Goal: Find specific page/section: Find specific page/section

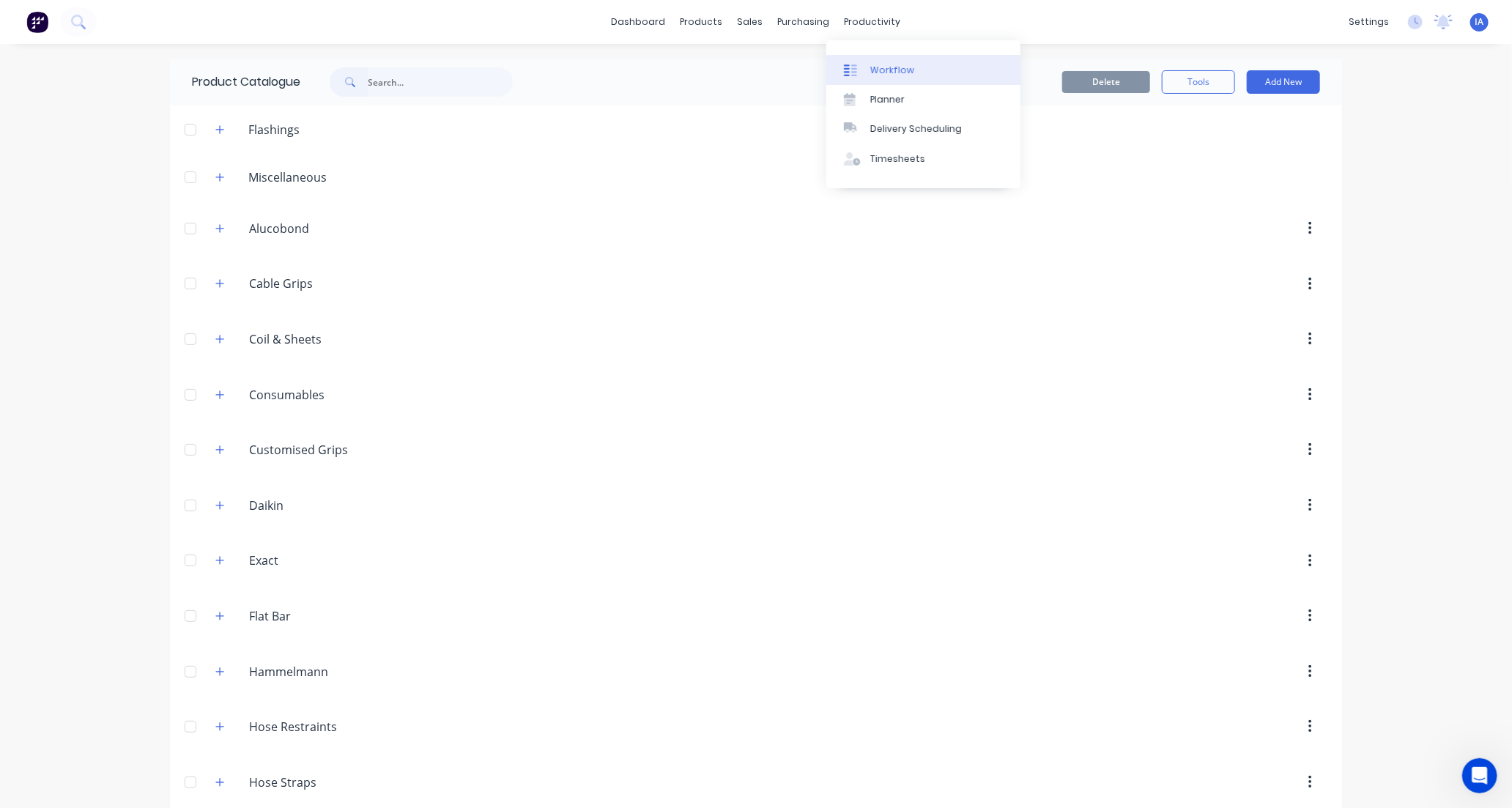
click at [904, 64] on div "Workflow" at bounding box center [892, 70] width 44 height 13
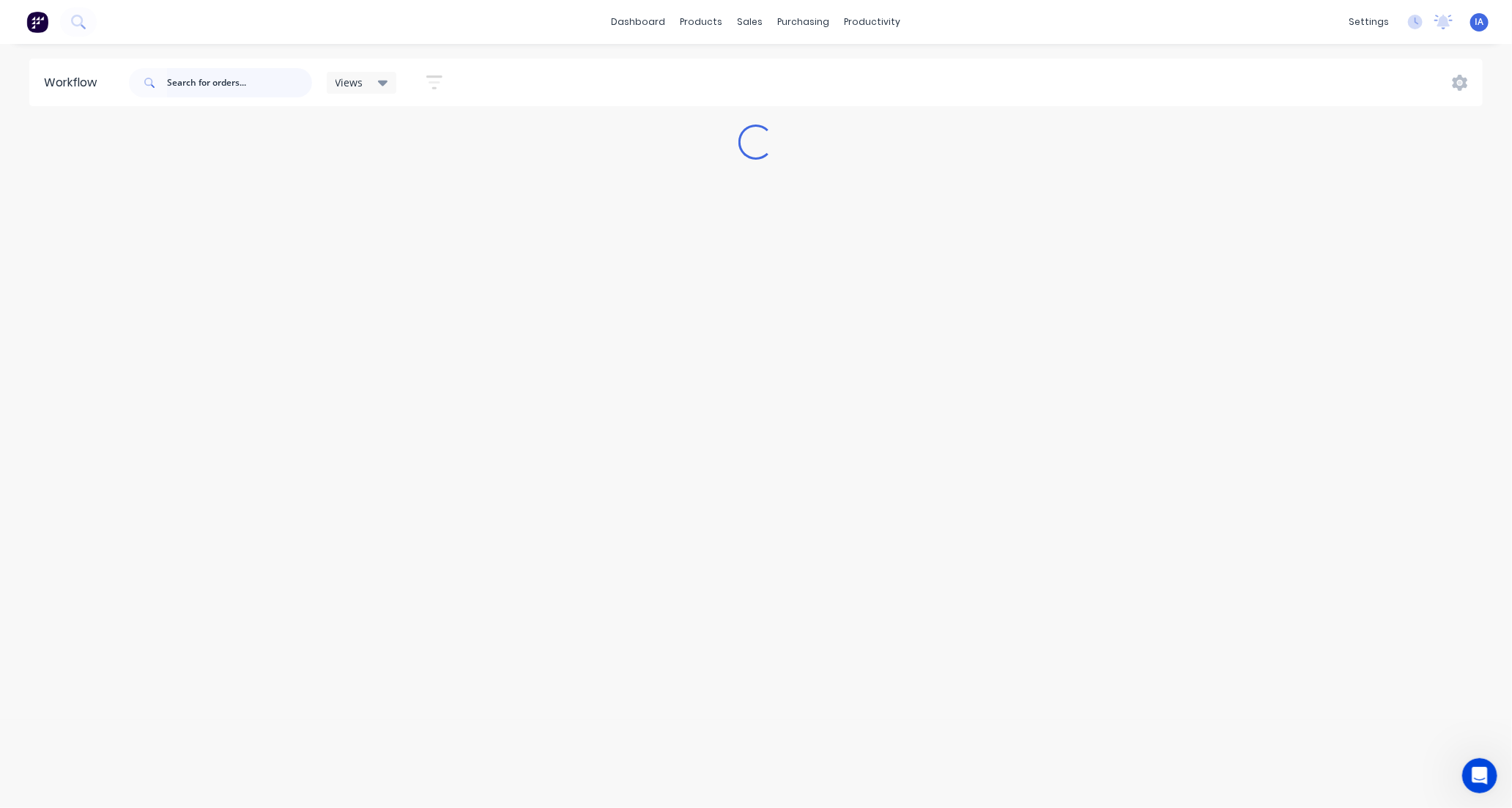
click at [191, 85] on input "text" at bounding box center [239, 83] width 145 height 30
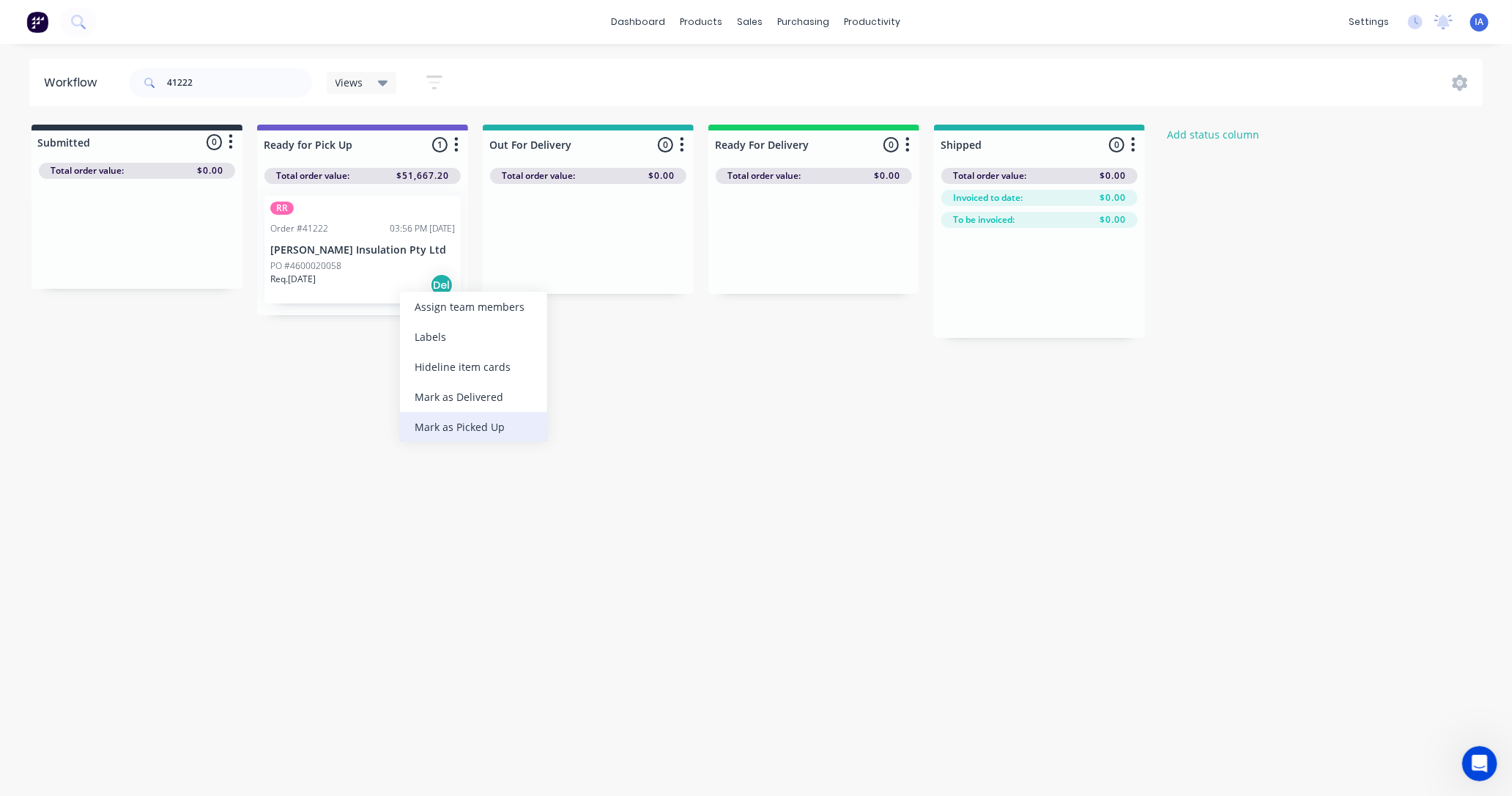
click at [463, 428] on div "Mark as Picked Up" at bounding box center [474, 426] width 148 height 30
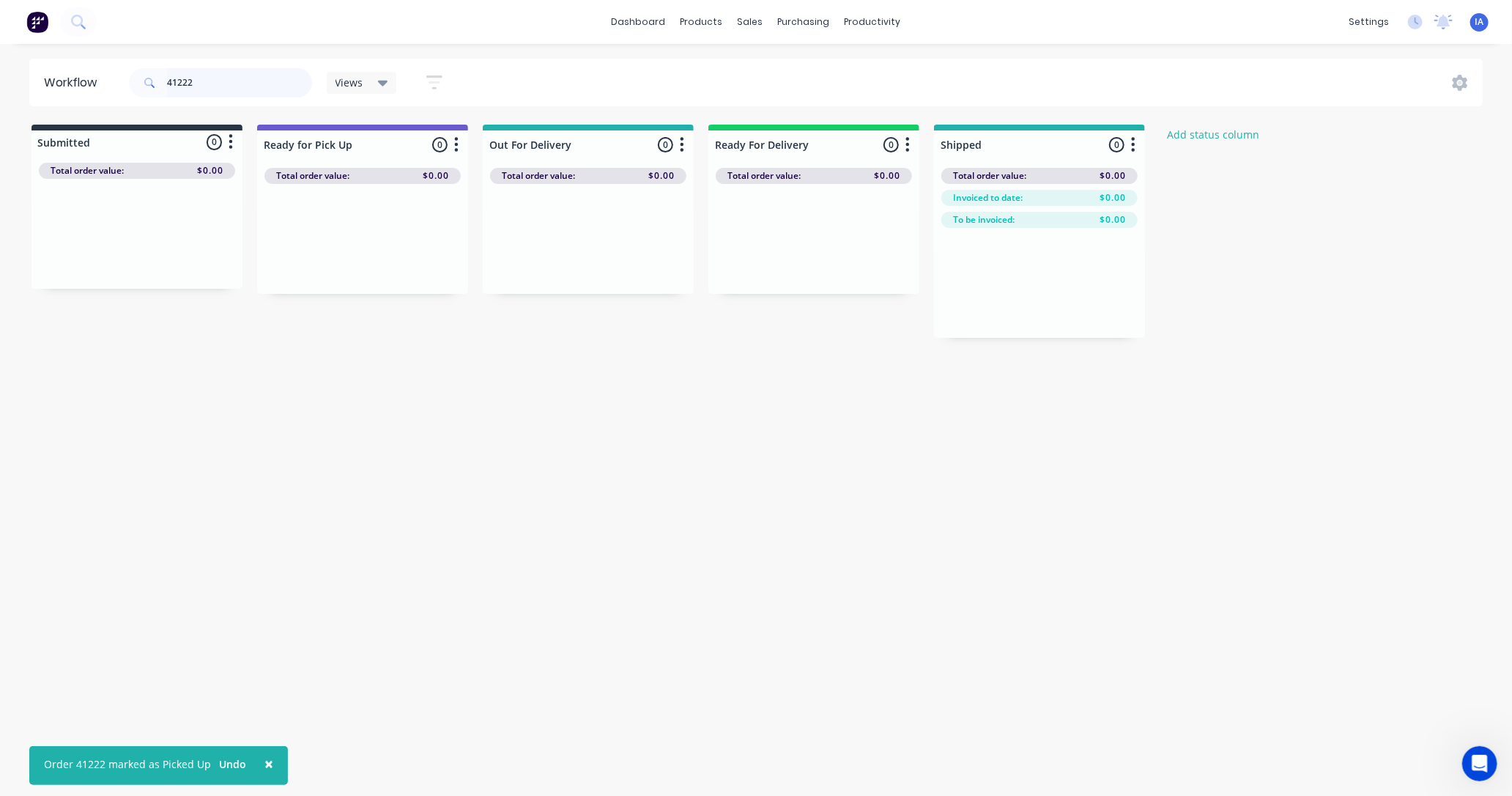
click at [210, 77] on input "41222" at bounding box center [239, 83] width 145 height 30
type input "4"
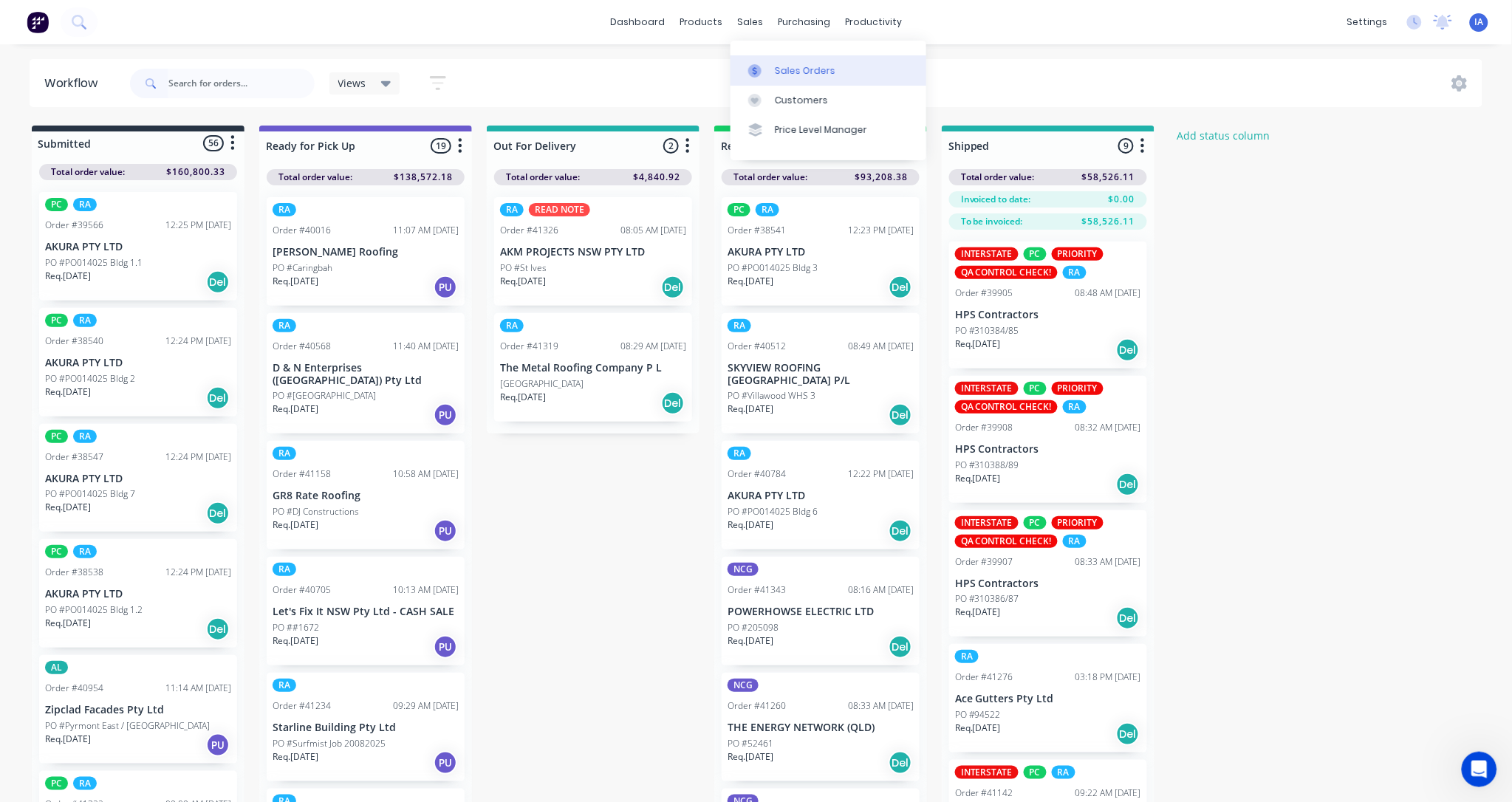
click at [814, 68] on div "Sales Orders" at bounding box center [805, 70] width 61 height 13
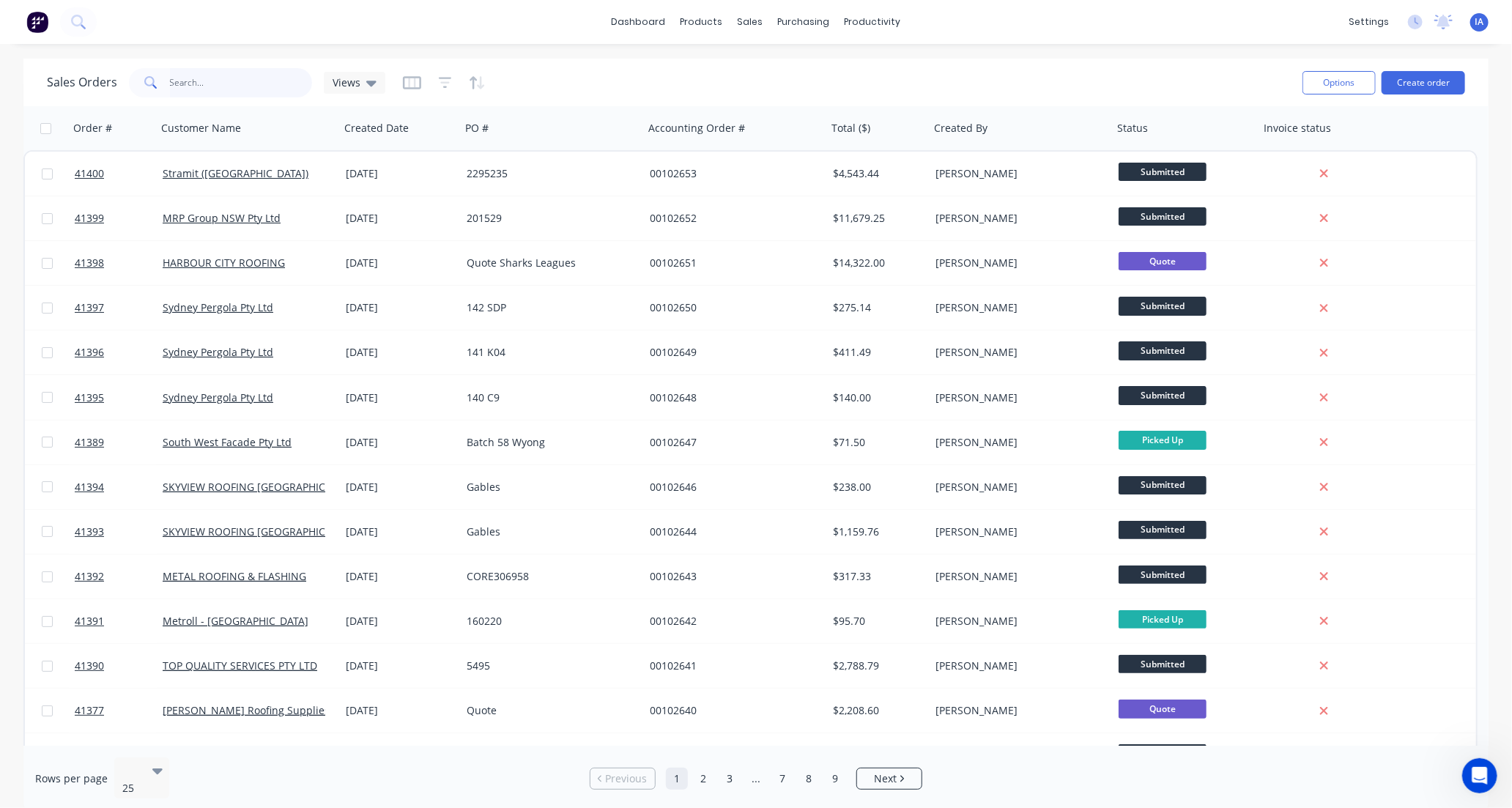
click at [207, 79] on input "text" at bounding box center [241, 83] width 143 height 30
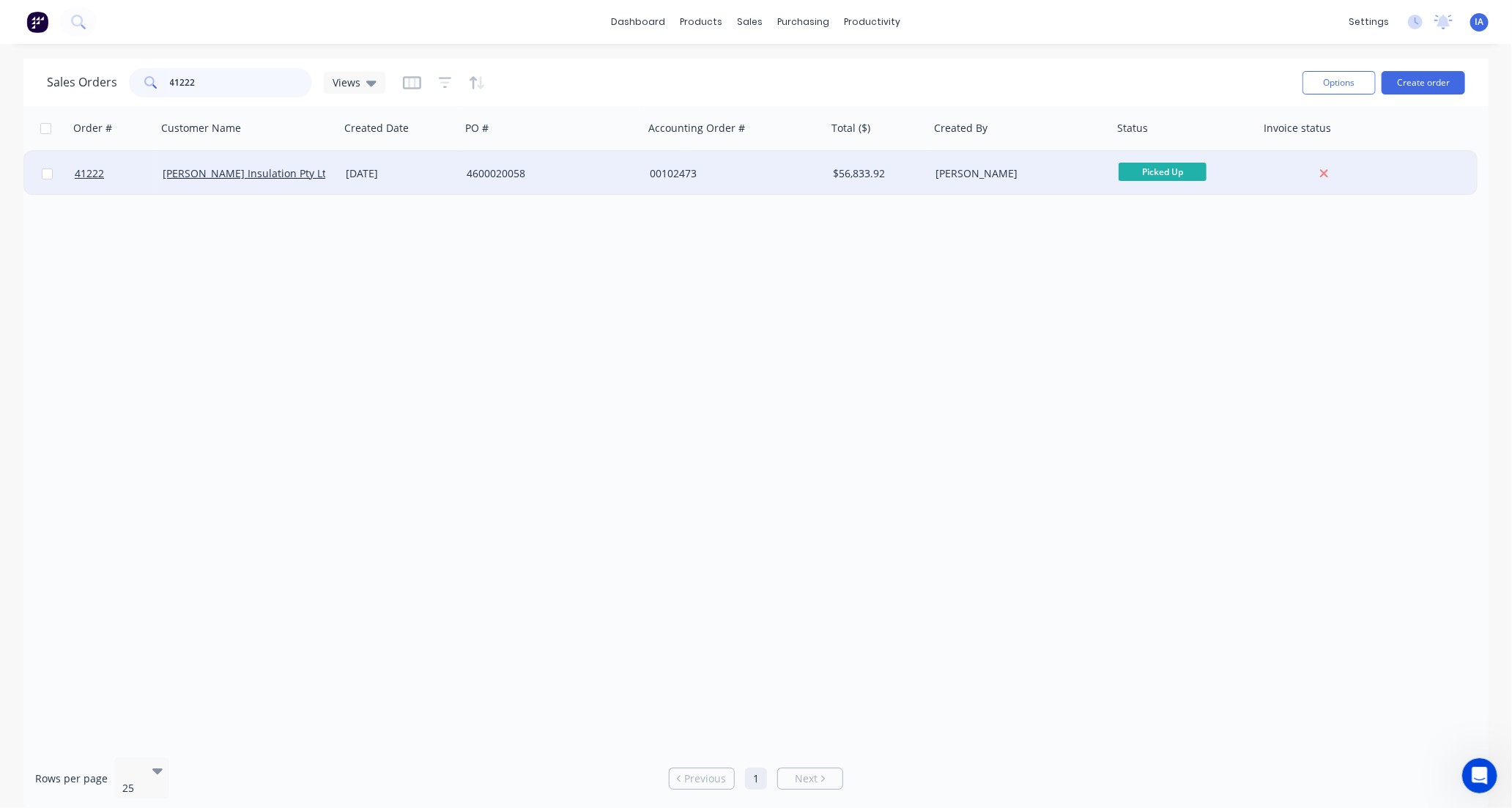
type input "41222"
click at [326, 189] on div "[PERSON_NAME] Insulation Pty Ltd" at bounding box center [248, 173] width 183 height 44
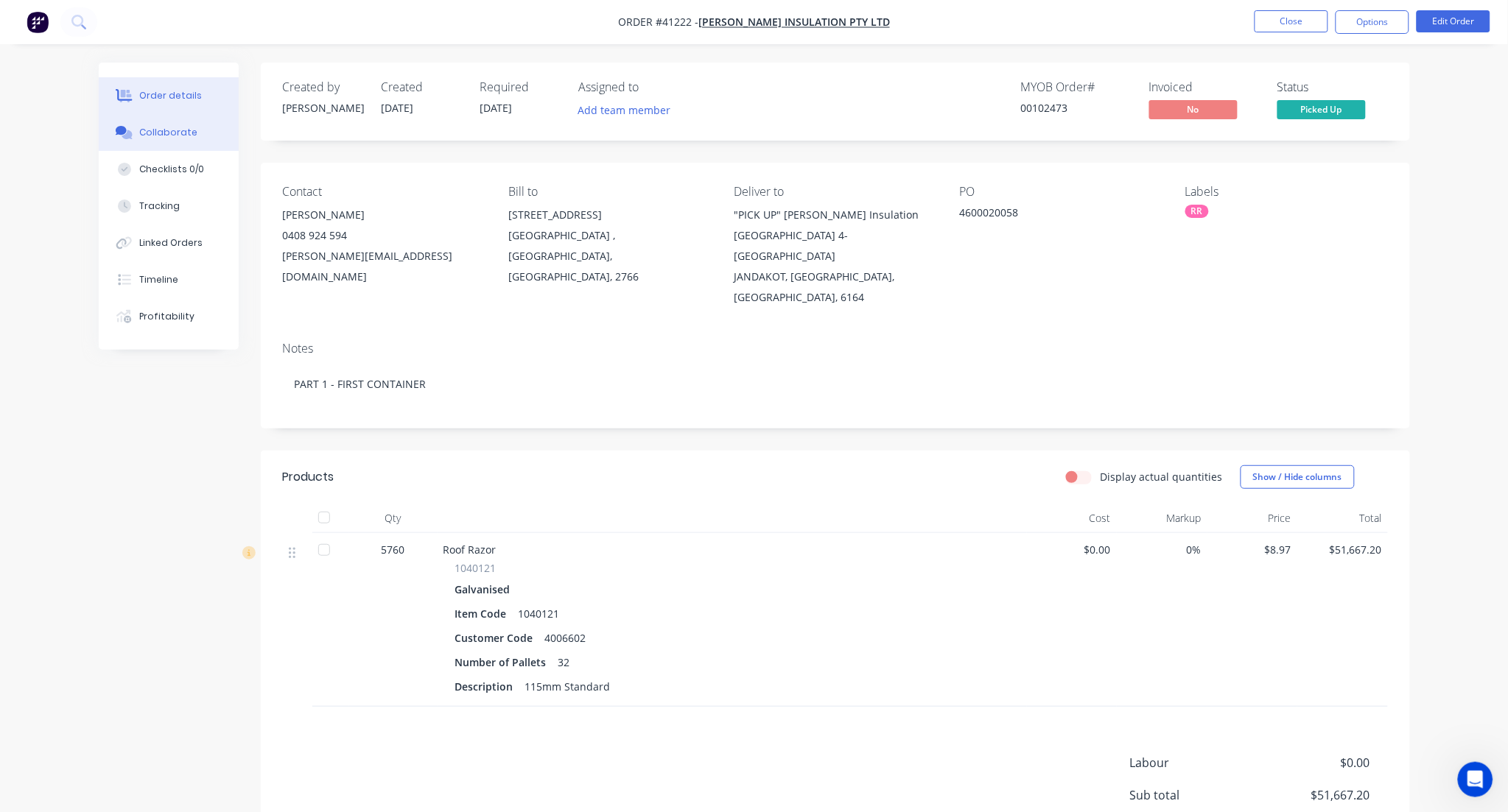
click at [185, 132] on div "Collaborate" at bounding box center [169, 132] width 58 height 13
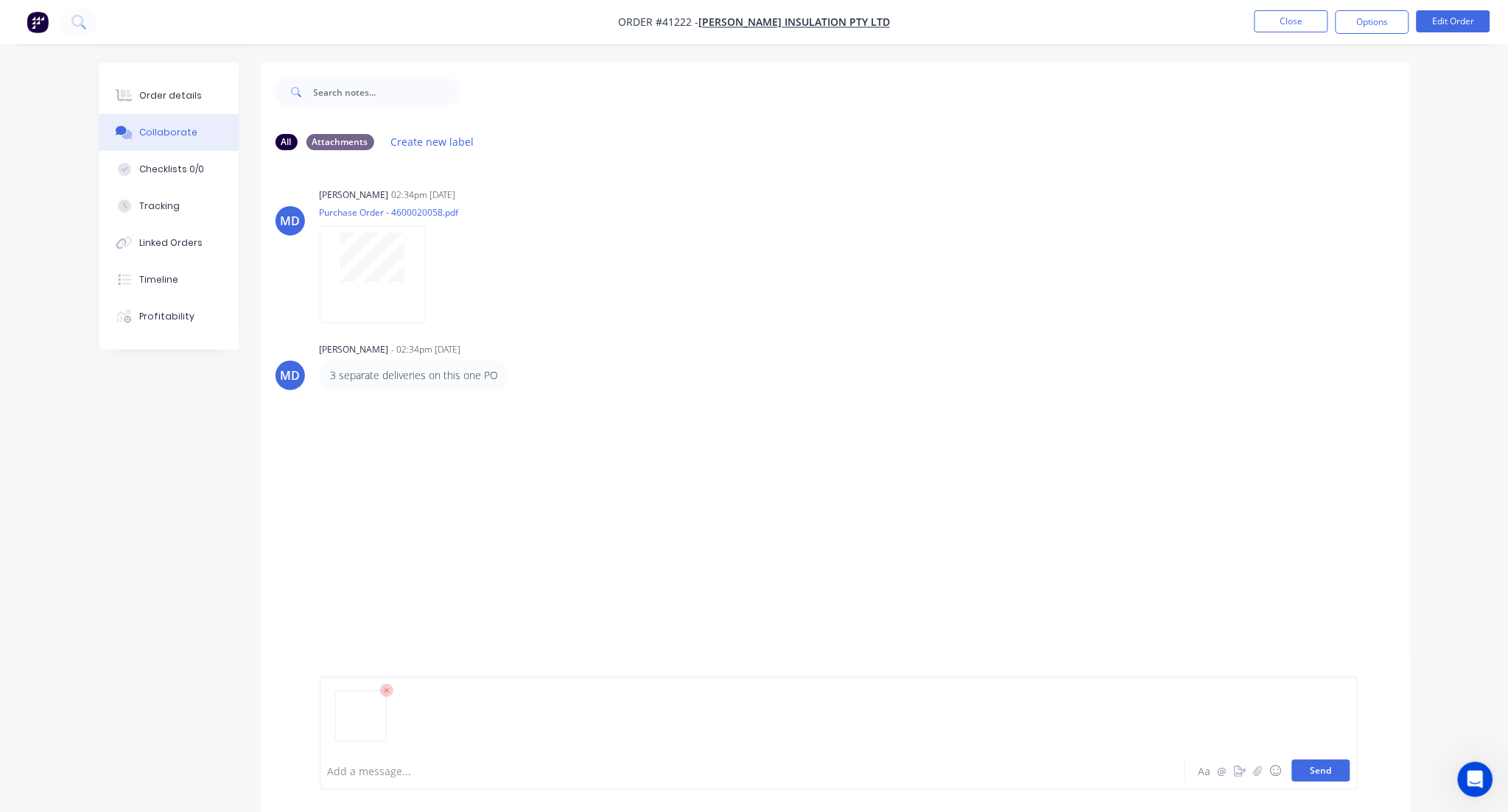
click at [1335, 774] on button "Send" at bounding box center [1321, 771] width 58 height 22
click at [1295, 18] on button "Close" at bounding box center [1290, 21] width 73 height 22
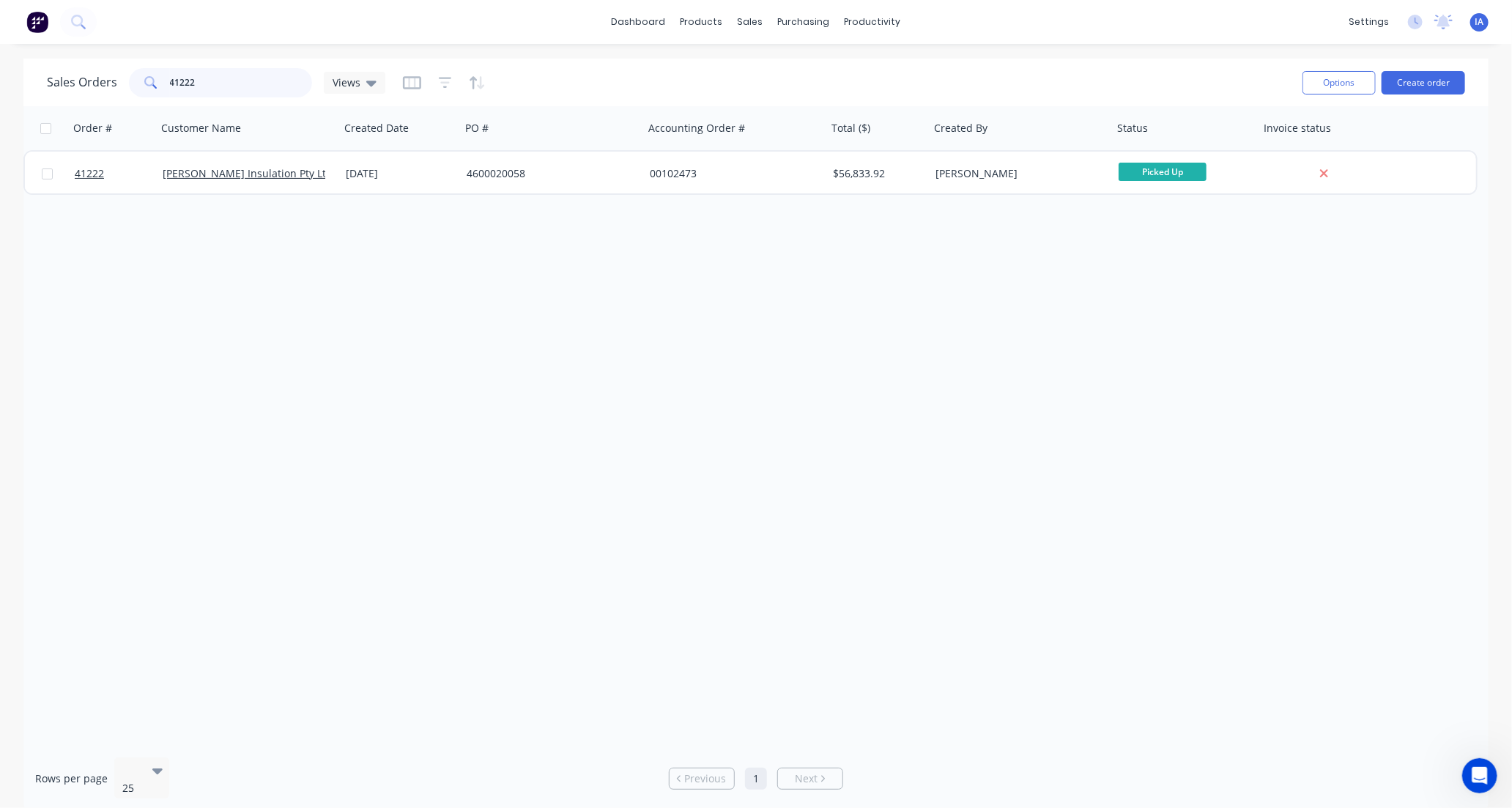
click at [213, 73] on input "41222" at bounding box center [241, 83] width 143 height 30
type input "4"
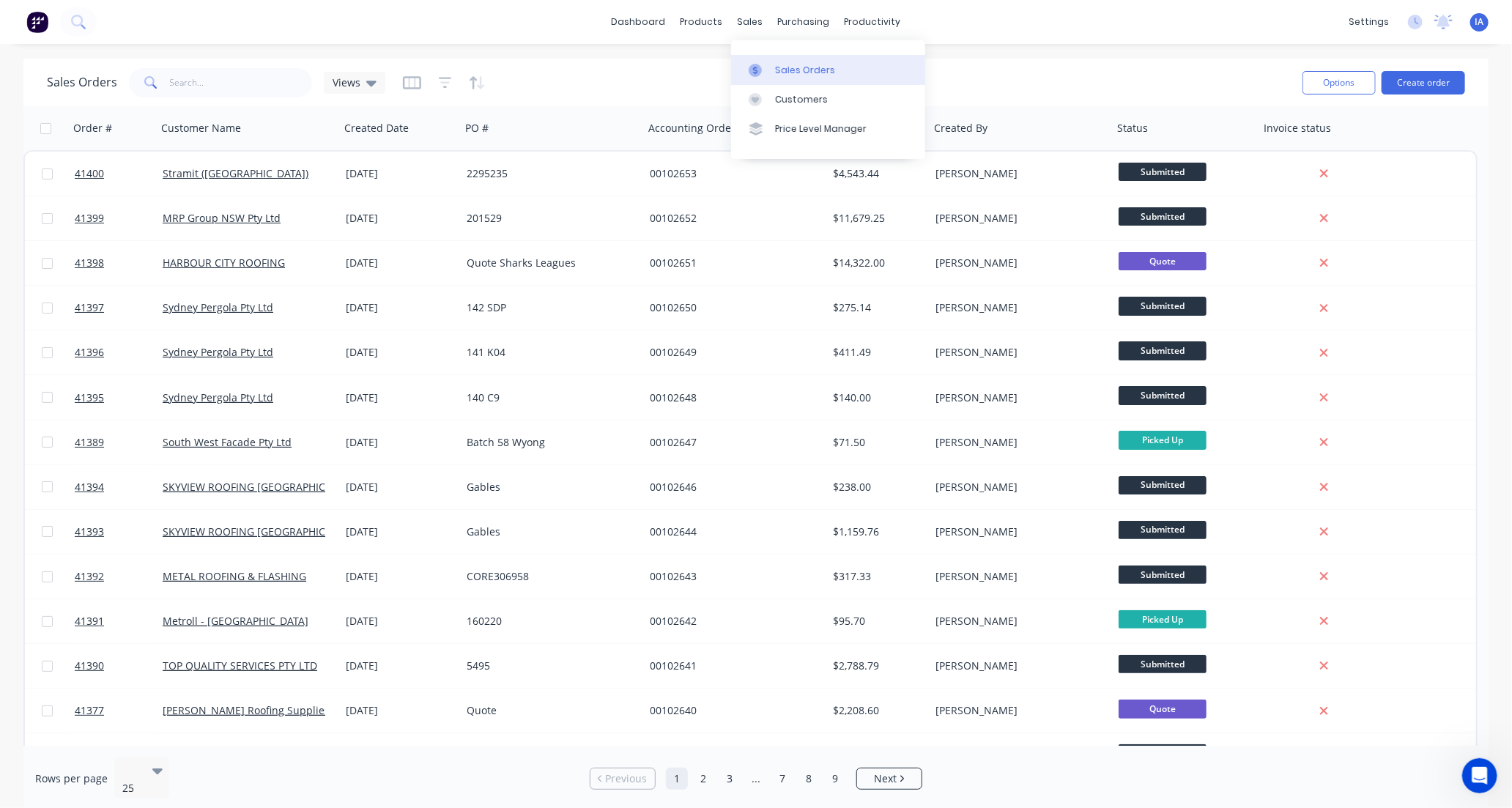
click at [832, 74] on link "Sales Orders" at bounding box center [829, 70] width 194 height 30
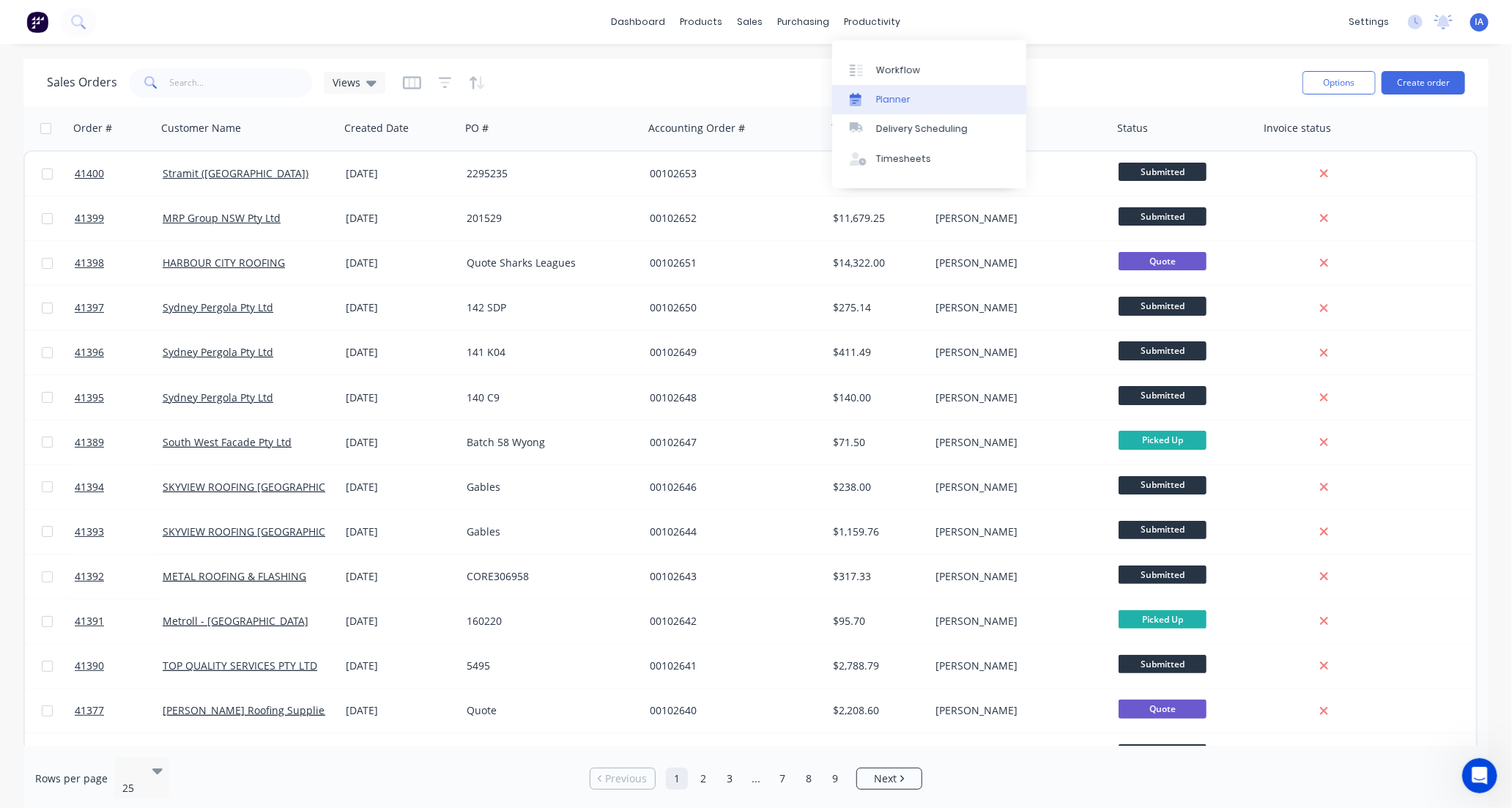
click at [910, 93] on link "Planner" at bounding box center [930, 99] width 194 height 30
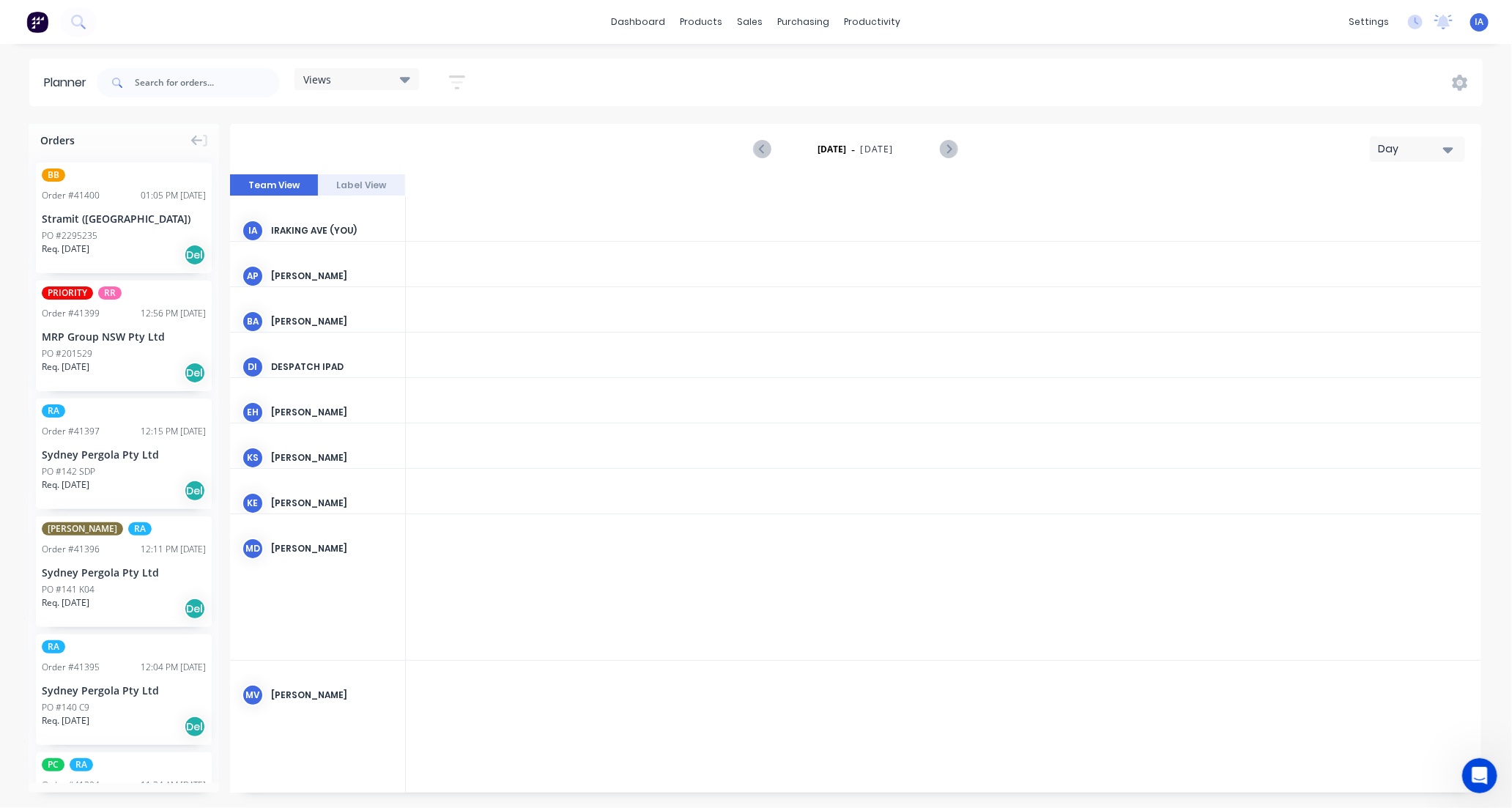
scroll to position [0, 3048]
click at [154, 81] on input "text" at bounding box center [207, 83] width 145 height 30
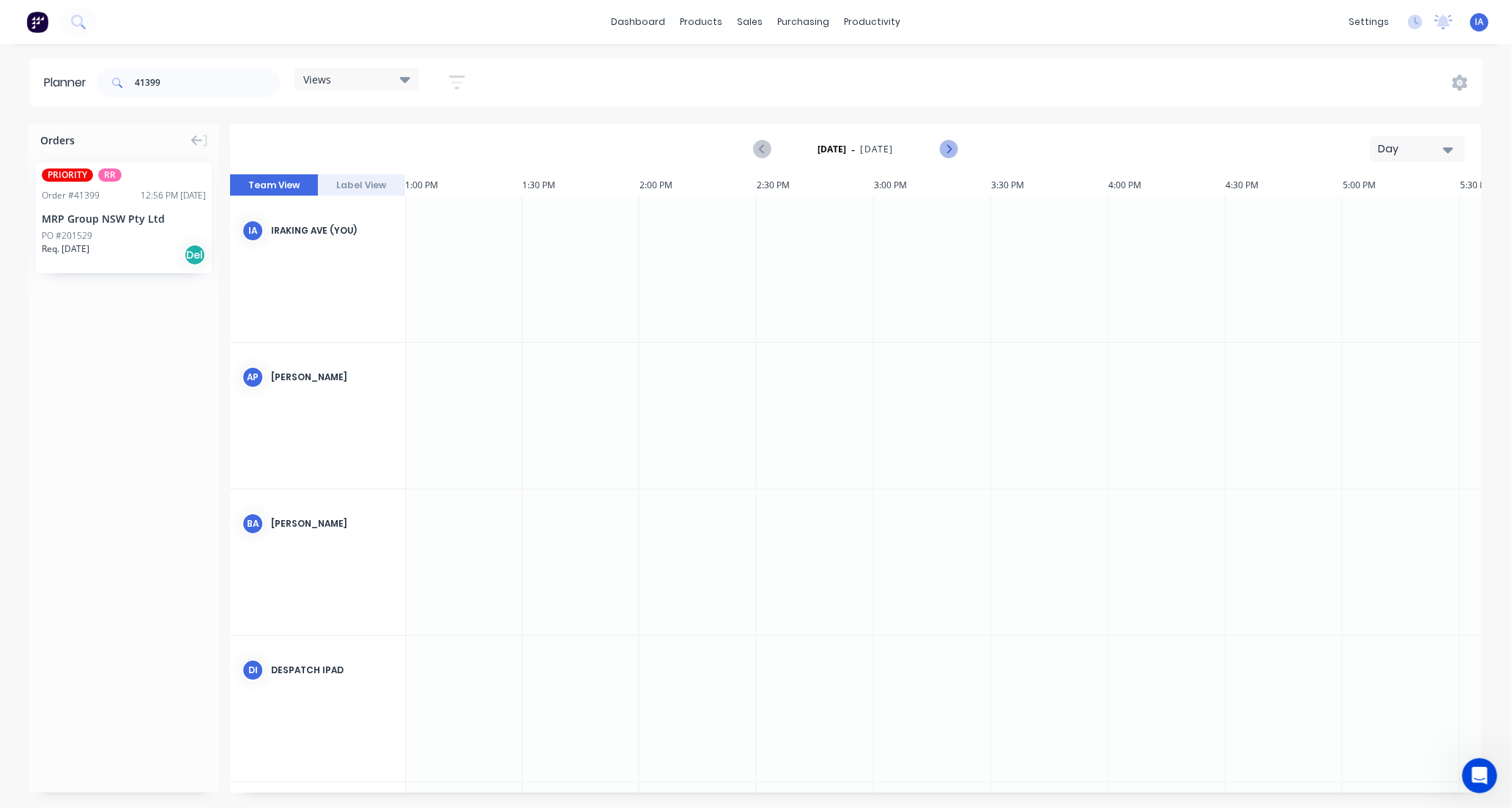
click at [951, 149] on icon "Next page" at bounding box center [948, 149] width 6 height 12
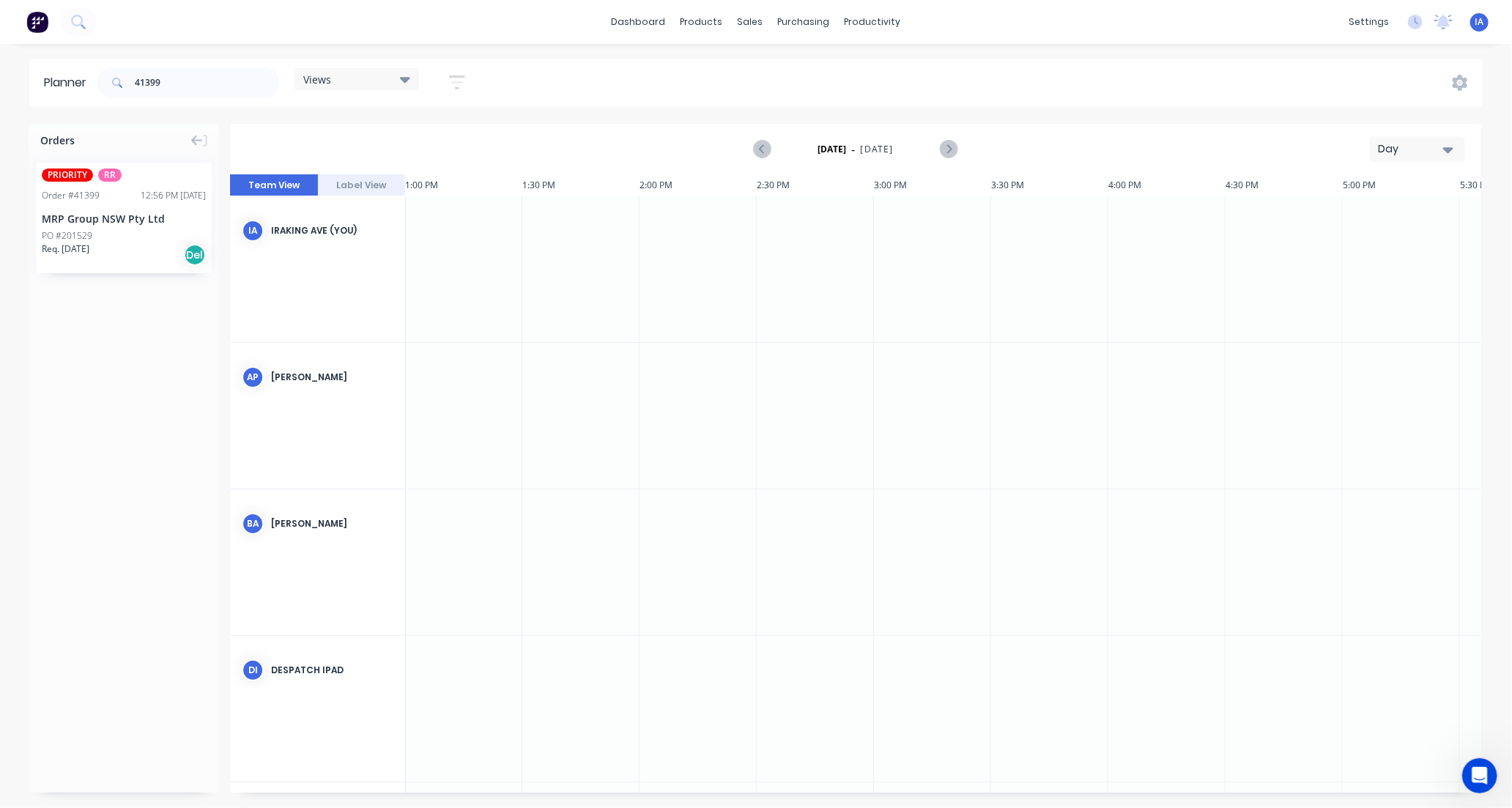
scroll to position [0, 3045]
drag, startPoint x: 149, startPoint y: 241, endPoint x: 895, endPoint y: 236, distance: 746.0
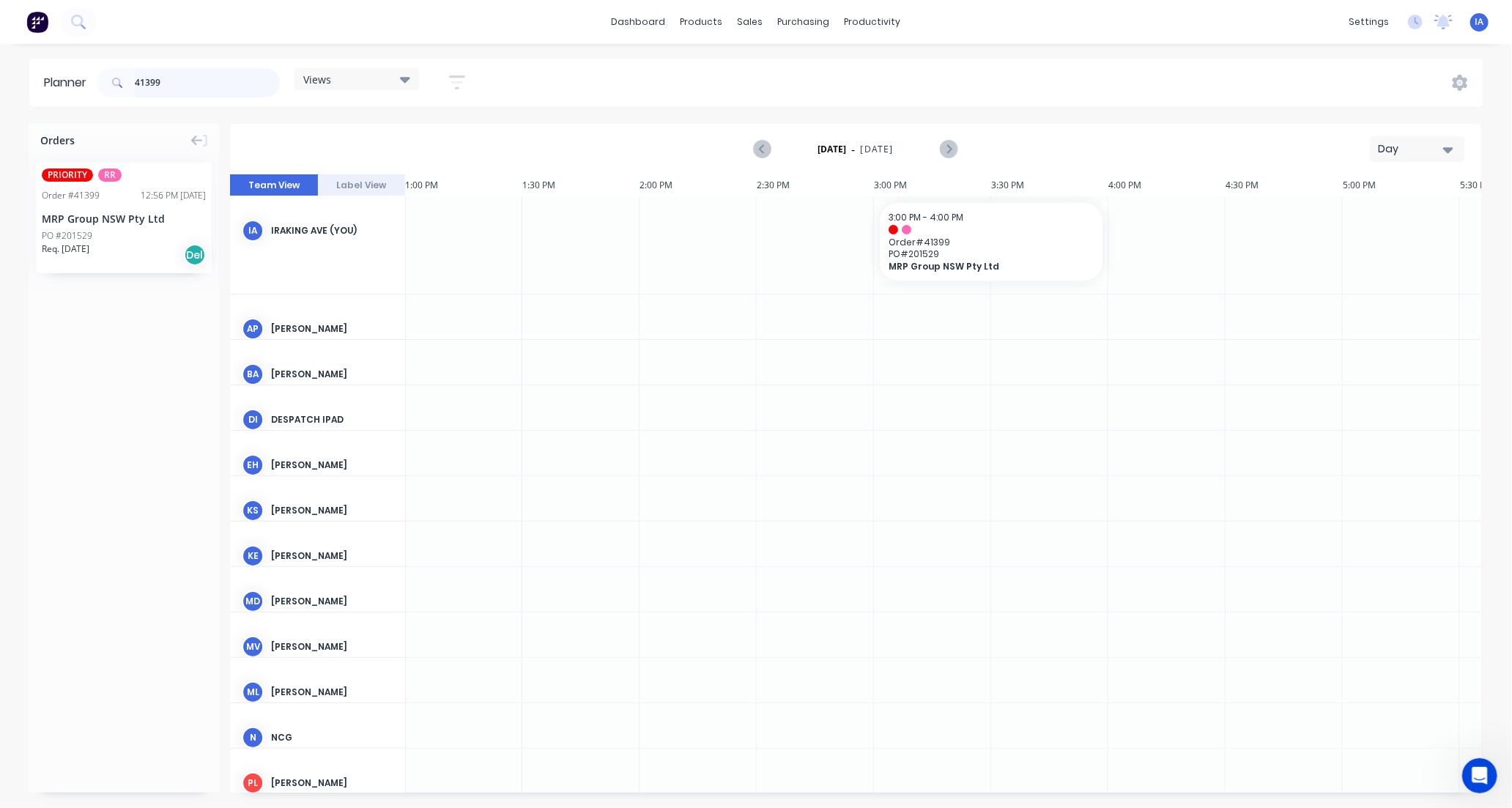
click at [186, 77] on input "41399" at bounding box center [207, 83] width 145 height 30
type input "4"
